Goal: Find specific page/section: Find specific page/section

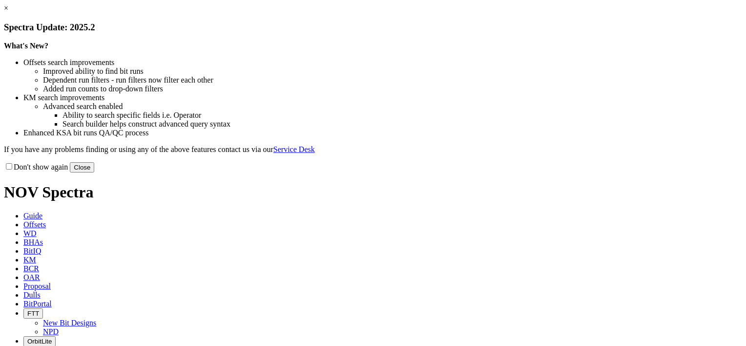
click at [8, 12] on link "×" at bounding box center [6, 8] width 4 height 8
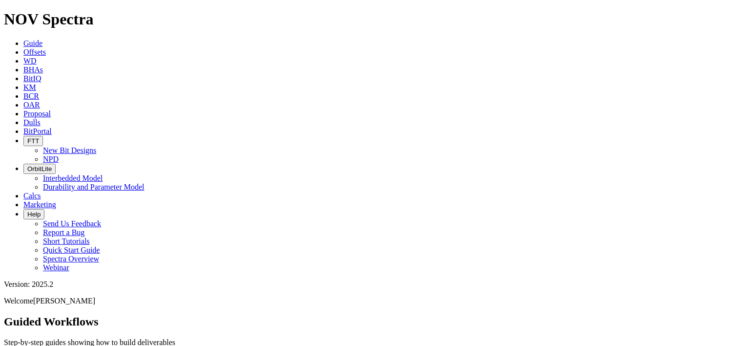
click at [41, 118] on span "Dulls" at bounding box center [31, 122] width 17 height 8
click at [90, 345] on input "text" at bounding box center [47, 352] width 86 height 10
paste input "A321438"
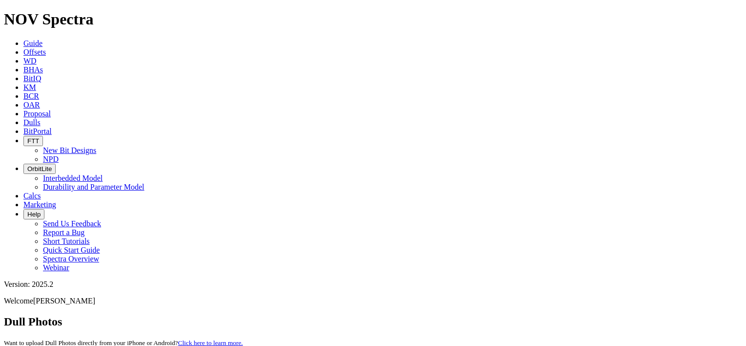
click at [90, 345] on input "A321438" at bounding box center [47, 352] width 86 height 10
paste input "0216"
type input "A320216"
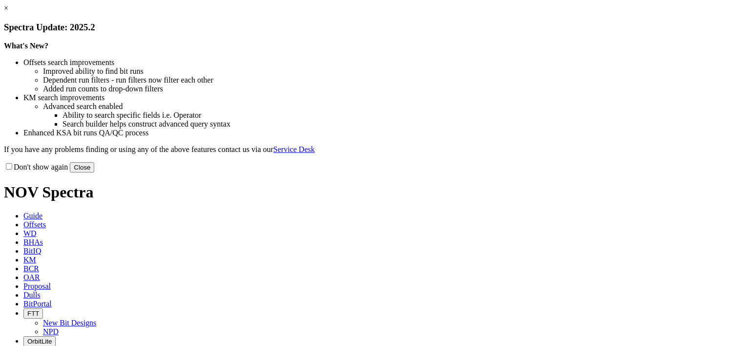
click at [8, 12] on link "×" at bounding box center [6, 8] width 4 height 8
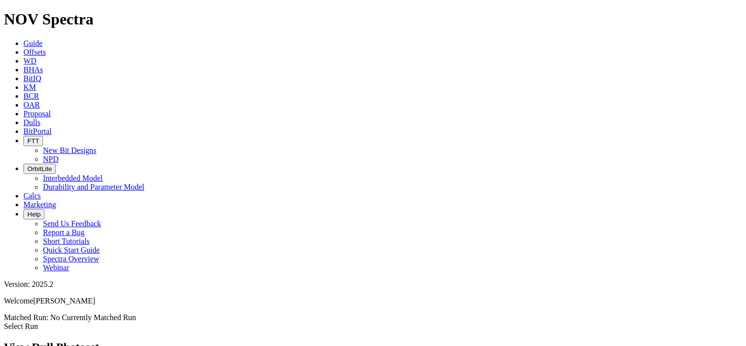
scroll to position [488, 0]
